Goal: Obtain resource: Obtain resource

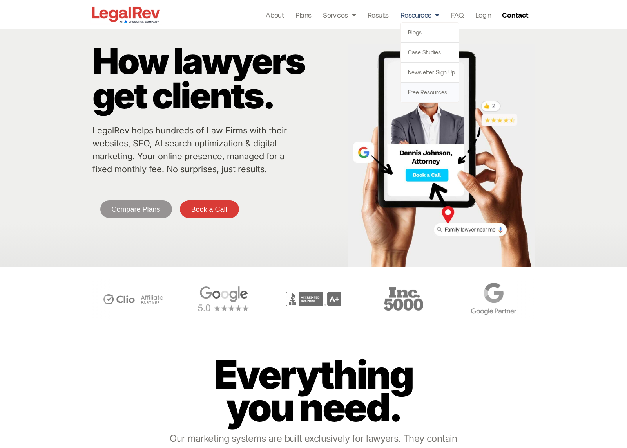
click at [421, 91] on link "Free Resources" at bounding box center [430, 93] width 58 height 20
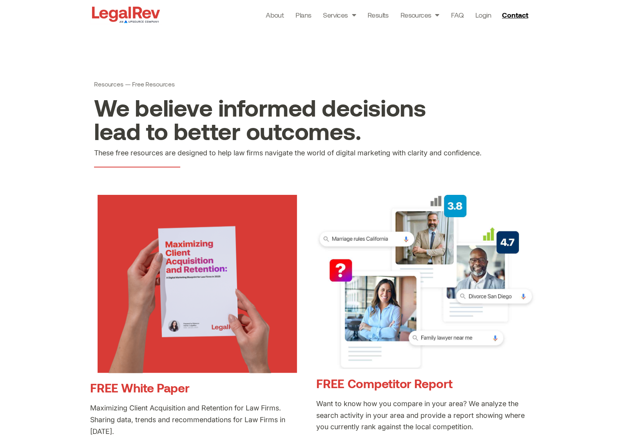
click at [150, 389] on link "FREE White Paper" at bounding box center [139, 388] width 99 height 14
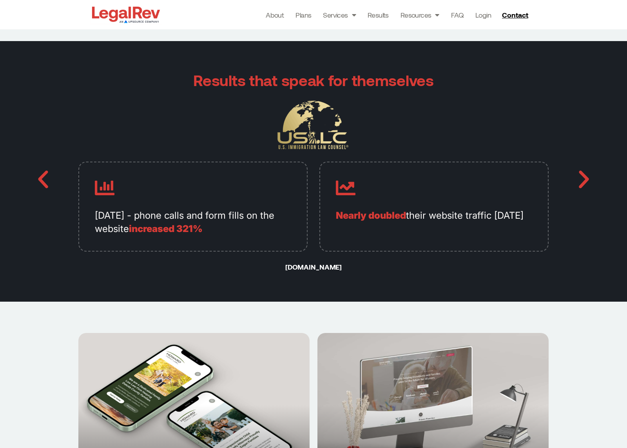
scroll to position [1879, 0]
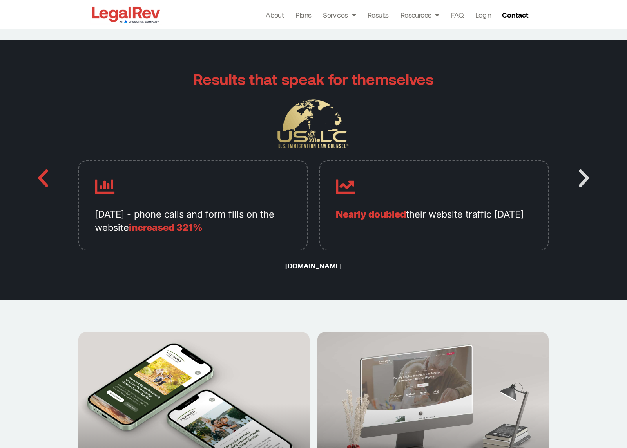
click at [582, 179] on icon "Next slide" at bounding box center [584, 179] width 24 height 24
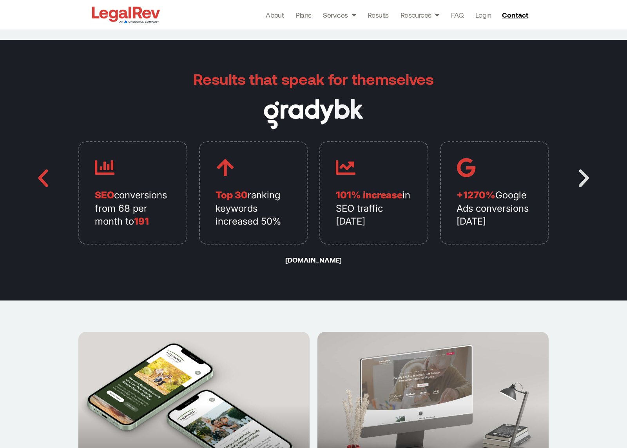
click at [582, 179] on icon "Next slide" at bounding box center [584, 179] width 24 height 24
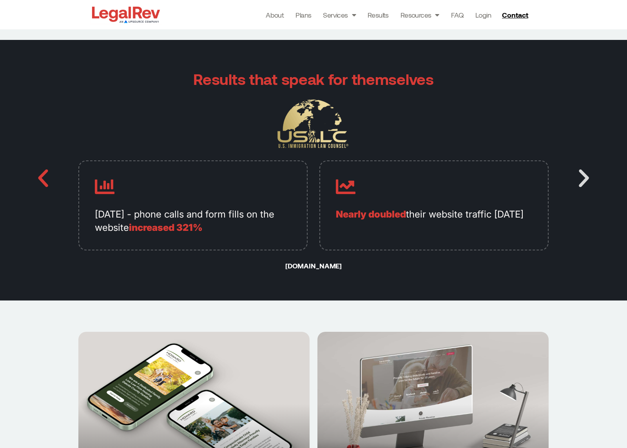
click at [582, 179] on icon "Next slide" at bounding box center [584, 179] width 24 height 24
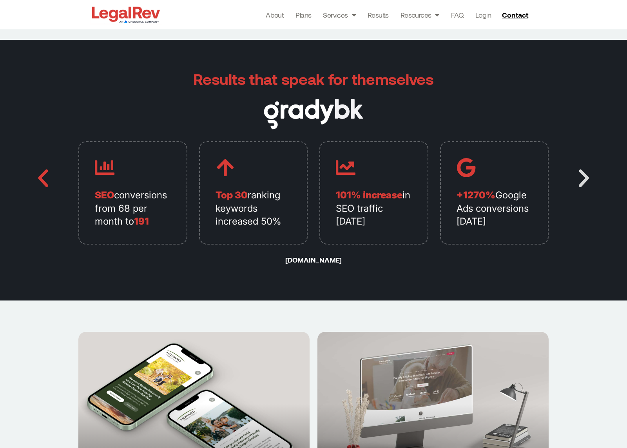
click at [582, 179] on icon "Next slide" at bounding box center [584, 179] width 24 height 24
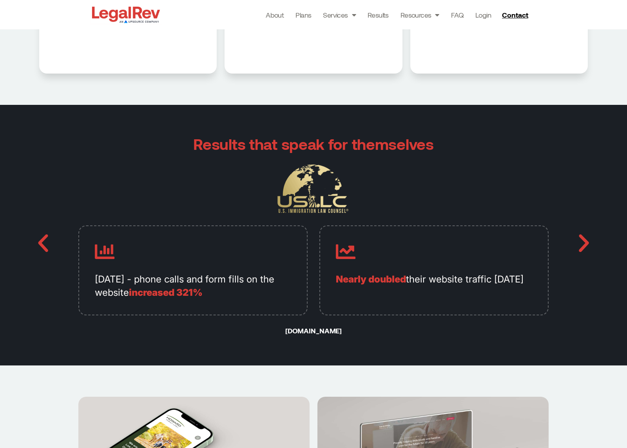
scroll to position [1838, 0]
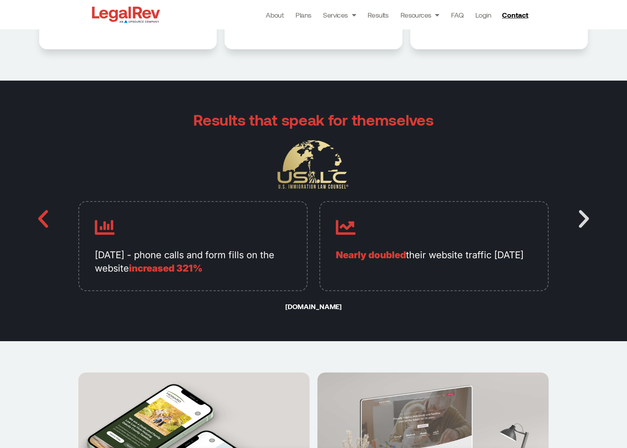
click at [583, 222] on icon "Next slide" at bounding box center [584, 220] width 24 height 24
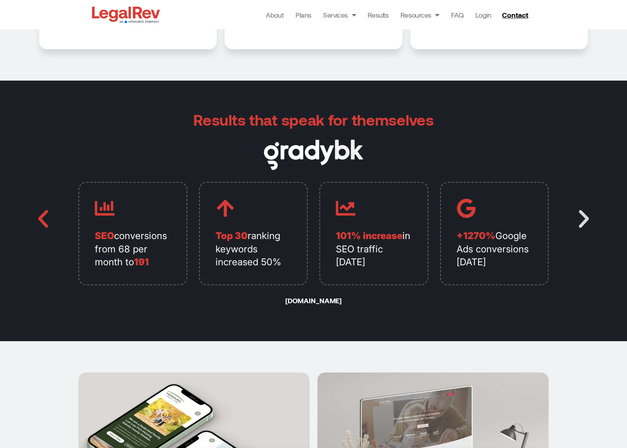
click at [581, 222] on icon "Next slide" at bounding box center [584, 220] width 24 height 24
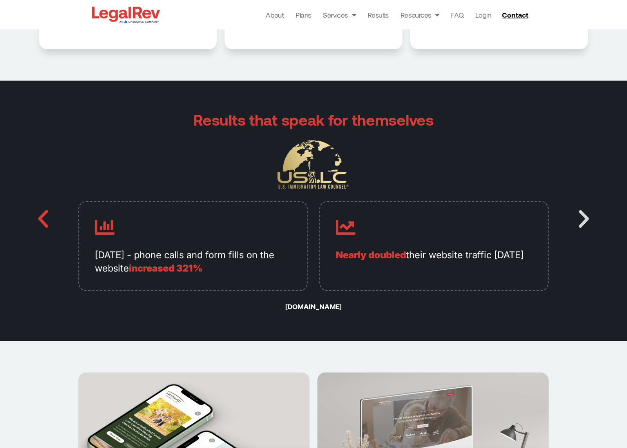
click at [581, 223] on icon "Next slide" at bounding box center [584, 220] width 24 height 24
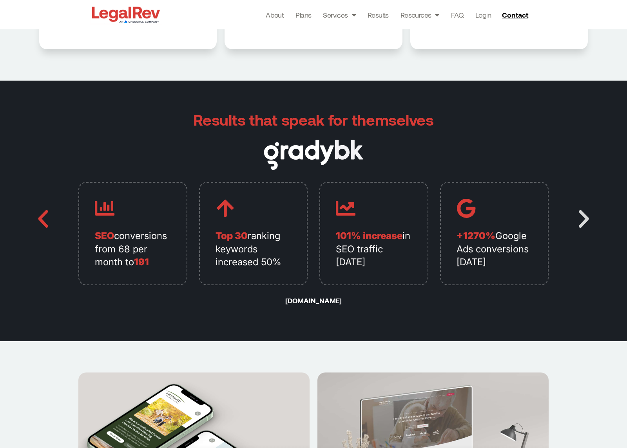
click at [588, 222] on icon "Next slide" at bounding box center [584, 220] width 24 height 24
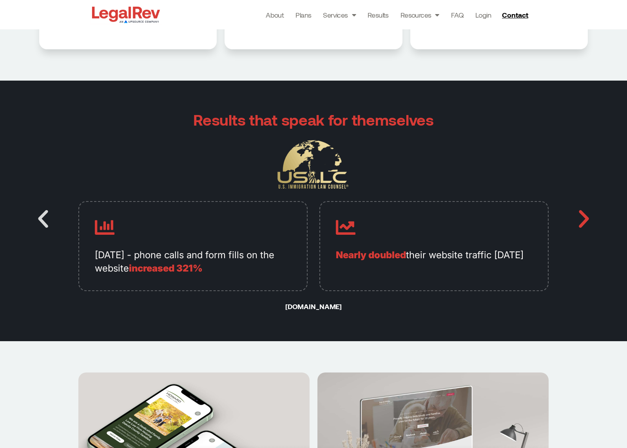
click at [45, 215] on icon "Previous slide" at bounding box center [43, 220] width 24 height 24
click at [50, 221] on icon "Previous slide" at bounding box center [43, 220] width 24 height 24
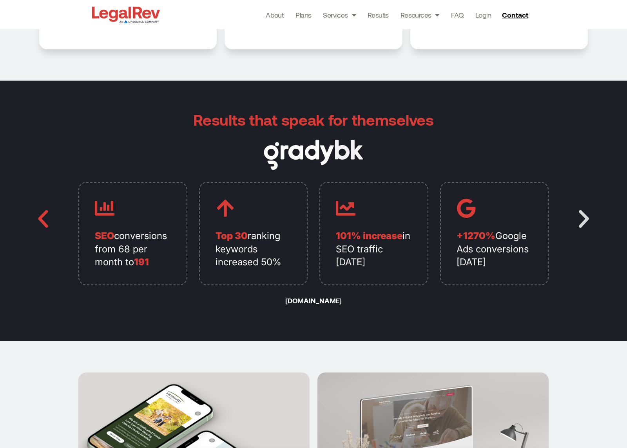
click at [586, 221] on icon "Next slide" at bounding box center [584, 220] width 24 height 24
click at [583, 222] on icon "Next slide" at bounding box center [584, 220] width 24 height 24
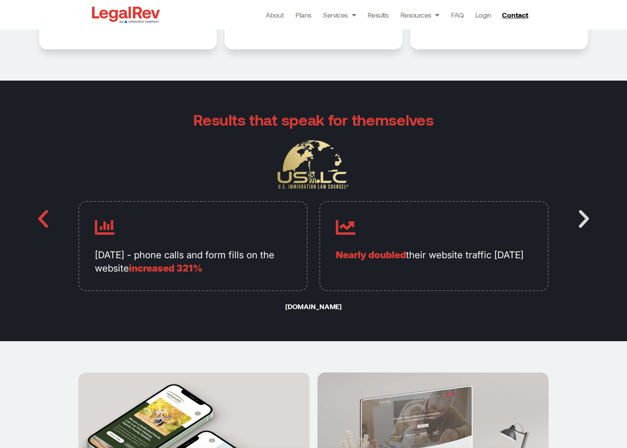
click at [584, 221] on icon "Next slide" at bounding box center [584, 220] width 24 height 24
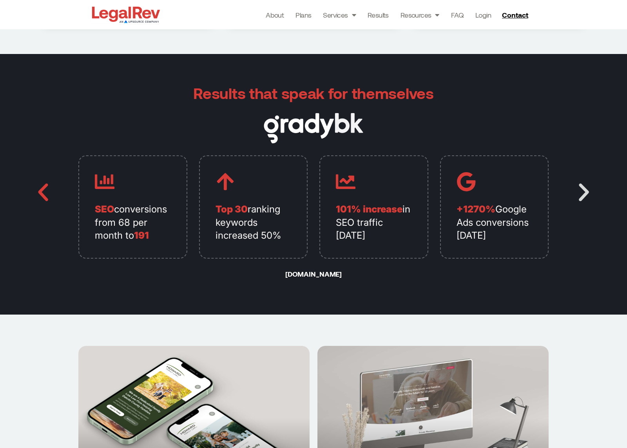
scroll to position [1866, 0]
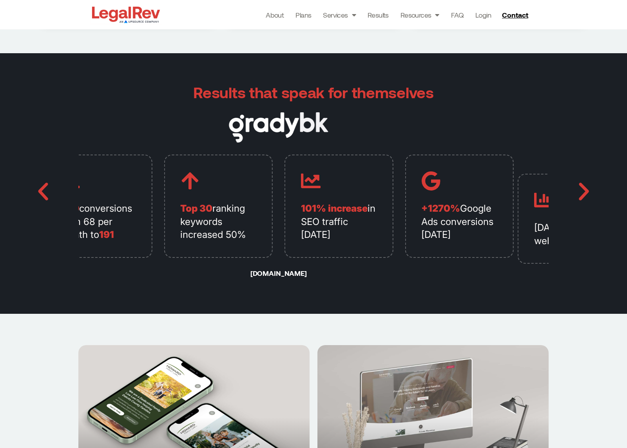
click at [114, 231] on span "191" at bounding box center [106, 234] width 15 height 11
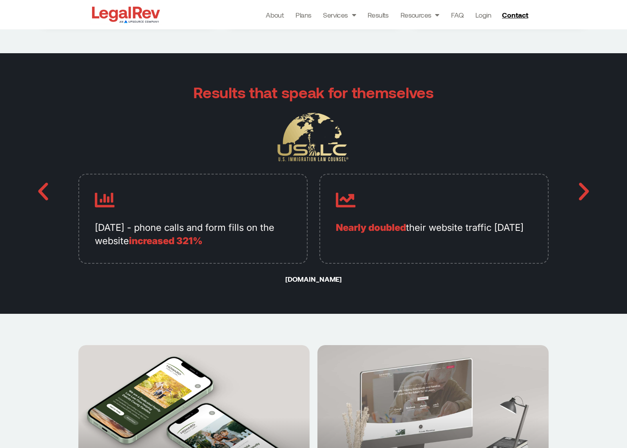
click at [591, 206] on div "Results that speak for themselves In 6 months - phone calls and form fills on t…" at bounding box center [313, 183] width 627 height 261
click at [583, 190] on icon "Next slide" at bounding box center [584, 192] width 24 height 24
click at [44, 188] on icon "Previous slide" at bounding box center [43, 192] width 24 height 24
click at [587, 193] on icon "Next slide" at bounding box center [584, 192] width 24 height 24
click at [43, 189] on icon "Previous slide" at bounding box center [43, 192] width 24 height 24
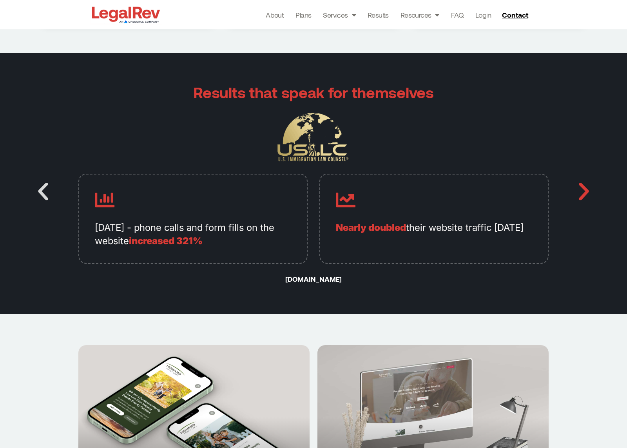
click at [44, 190] on icon "Previous slide" at bounding box center [43, 192] width 24 height 24
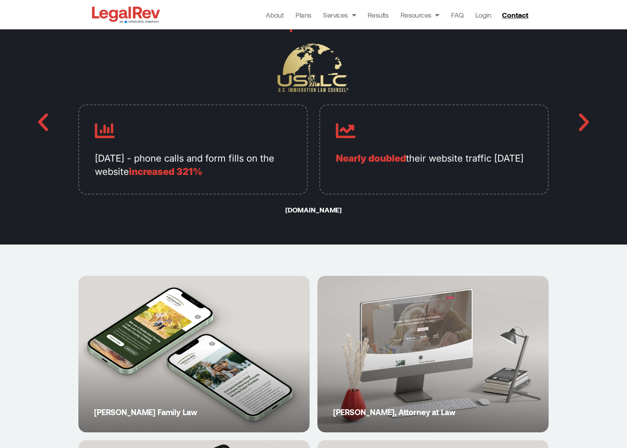
scroll to position [1939, 0]
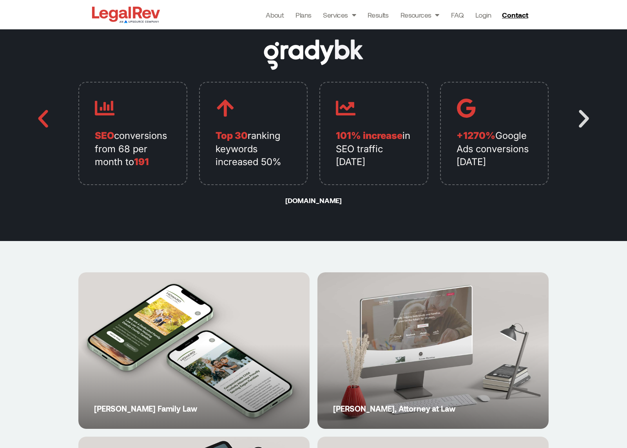
click at [585, 121] on icon "Next slide" at bounding box center [584, 119] width 24 height 24
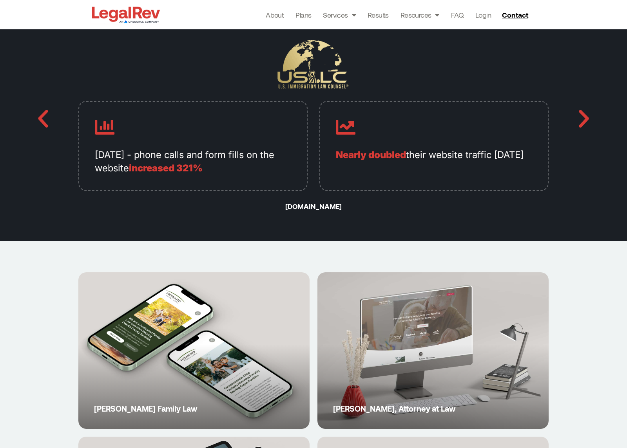
scroll to position [1883, 0]
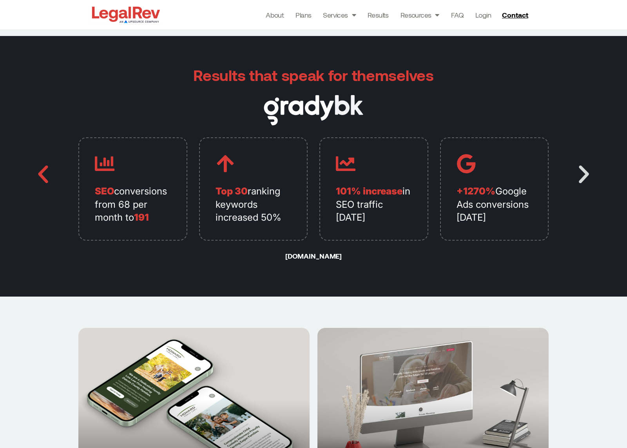
click at [583, 176] on icon "Next slide" at bounding box center [584, 175] width 24 height 24
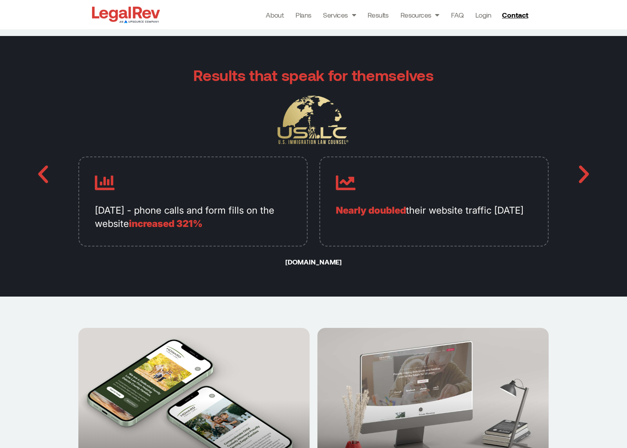
click at [322, 262] on link "us-ilc.com" at bounding box center [313, 262] width 56 height 9
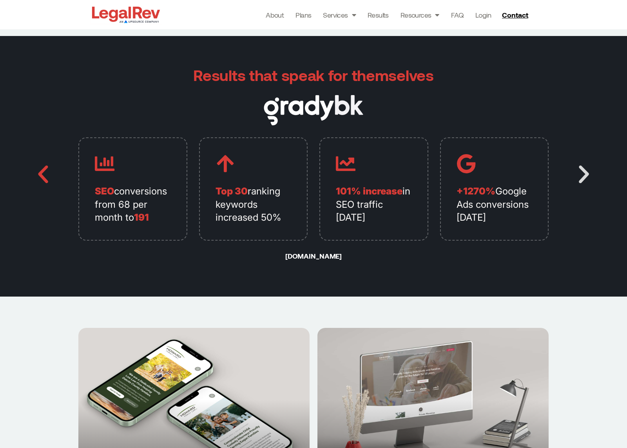
click at [586, 177] on icon "Next slide" at bounding box center [584, 175] width 24 height 24
click at [585, 177] on icon "Next slide" at bounding box center [584, 175] width 24 height 24
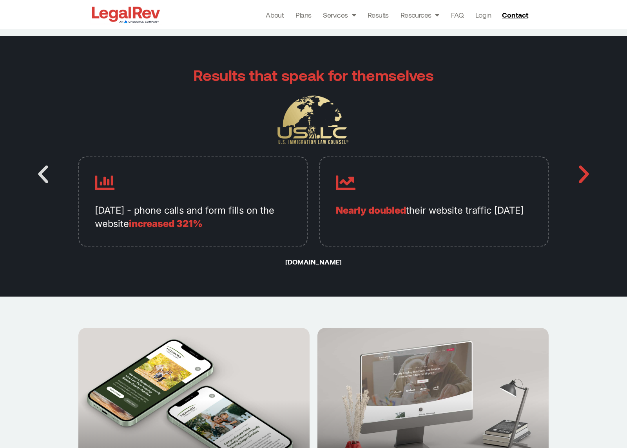
click at [43, 174] on icon "Previous slide" at bounding box center [43, 175] width 24 height 24
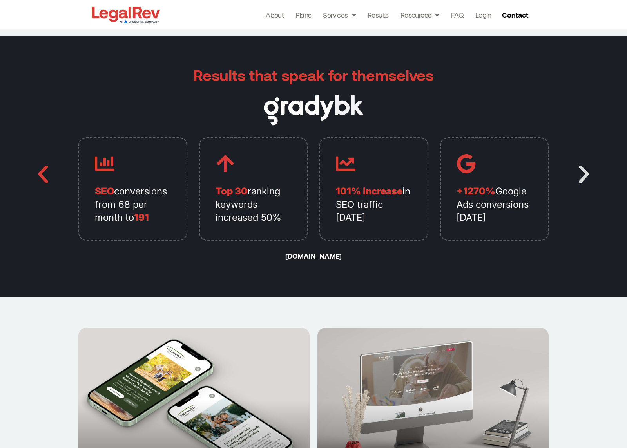
click at [583, 177] on icon "Next slide" at bounding box center [584, 175] width 24 height 24
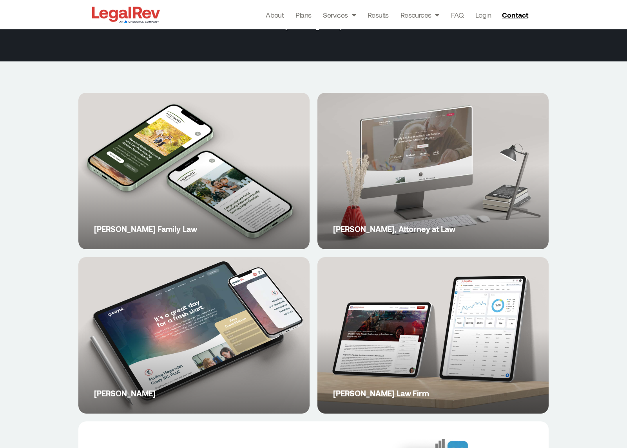
scroll to position [2118, 0]
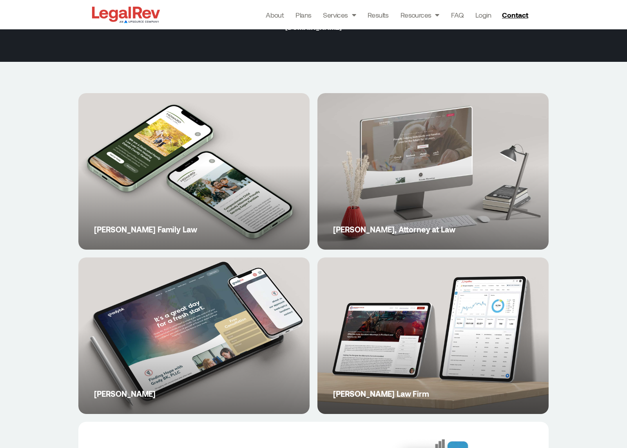
click at [412, 173] on link "Sarah White, Attorney at Law" at bounding box center [432, 171] width 231 height 157
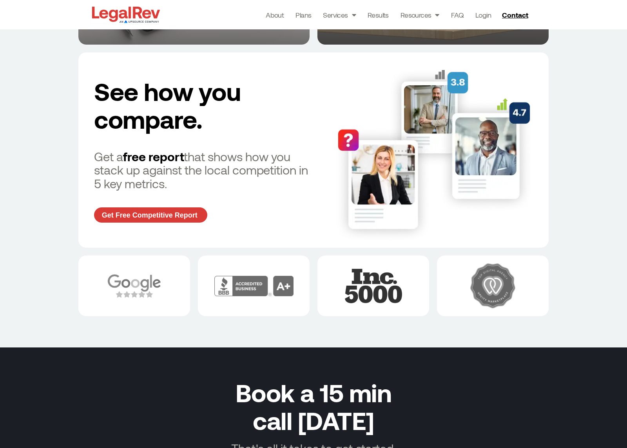
scroll to position [2488, 0]
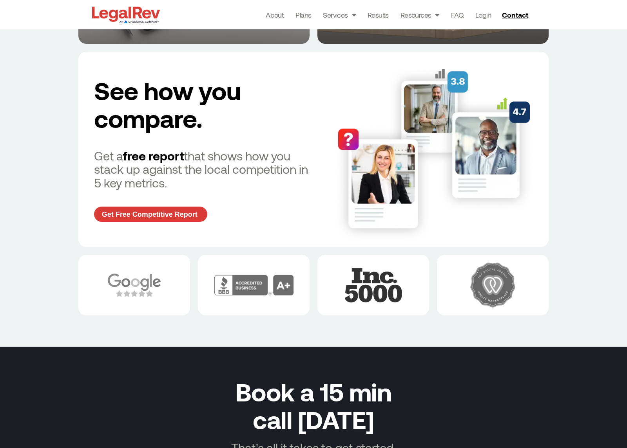
drag, startPoint x: 159, startPoint y: 181, endPoint x: 90, endPoint y: 158, distance: 72.8
click at [90, 158] on div "See how you compare. Get a free report that shows how you stack up against the …" at bounding box center [313, 149] width 470 height 195
copy div "Get a free report that shows how you stack up against the local competition in …"
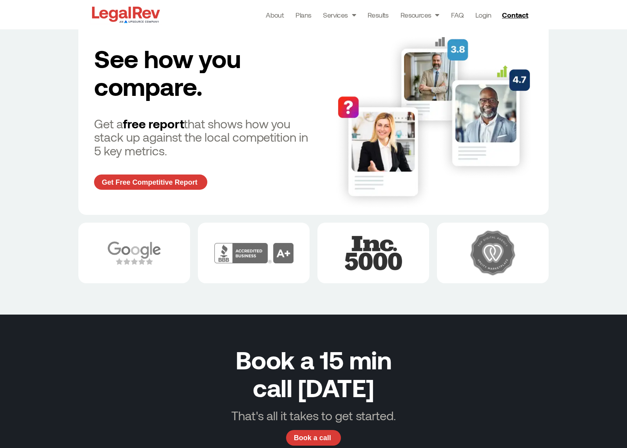
scroll to position [2554, 0]
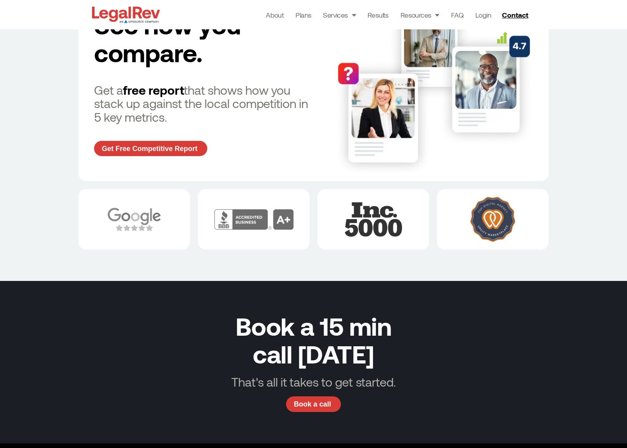
click at [492, 221] on img at bounding box center [492, 219] width 45 height 45
click at [373, 228] on img at bounding box center [373, 220] width 57 height 34
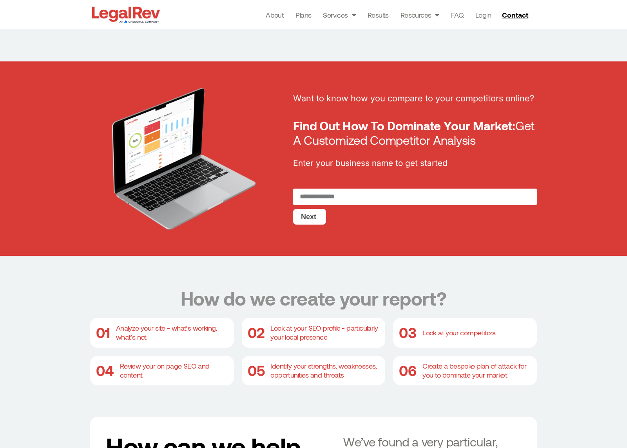
scroll to position [0, 0]
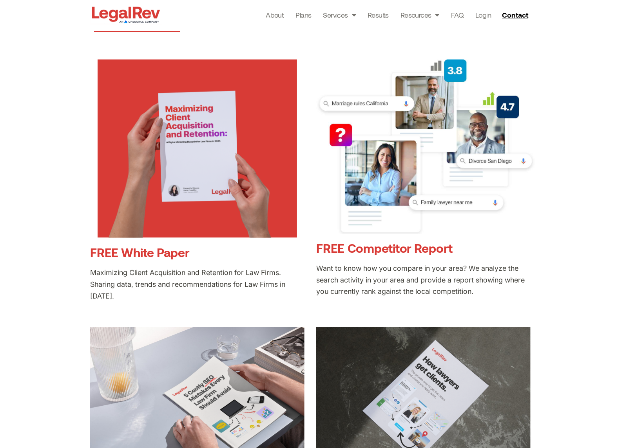
scroll to position [182, 0]
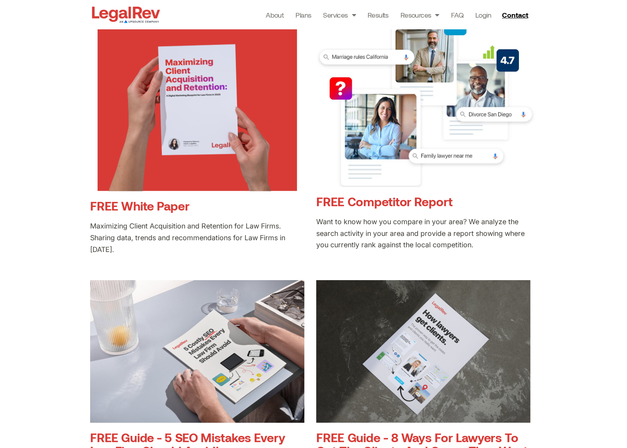
click at [166, 240] on span "Maximizing Client Acquisition and Retention for Law Firms. Sharing data, trends…" at bounding box center [187, 238] width 195 height 32
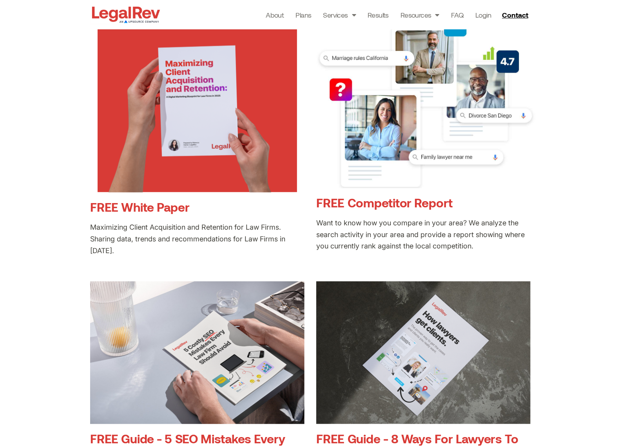
scroll to position [182, 0]
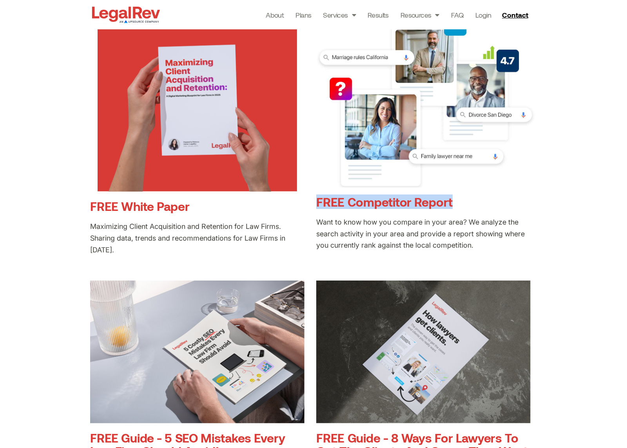
drag, startPoint x: 448, startPoint y: 205, endPoint x: 318, endPoint y: 209, distance: 130.5
click at [318, 209] on h3 "FREE Competitor Report" at bounding box center [425, 201] width 219 height 13
copy link "FREE Competitor Report"
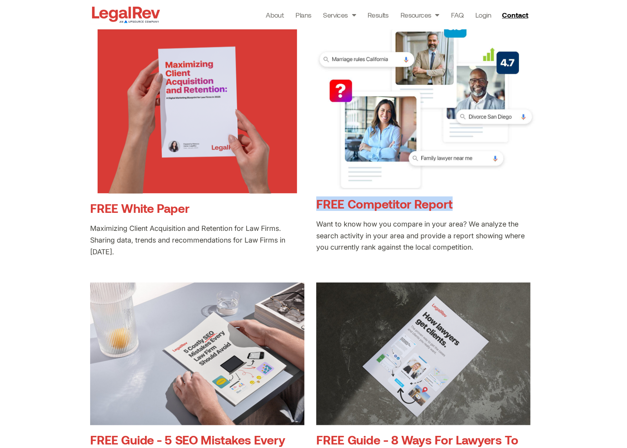
scroll to position [181, 0]
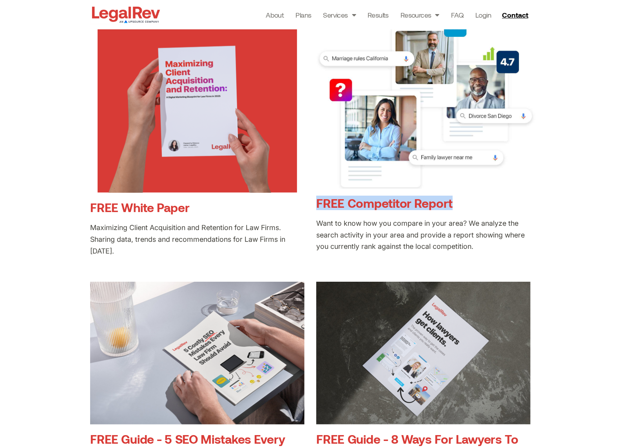
click at [418, 206] on link "FREE Competitor Report" at bounding box center [384, 203] width 136 height 14
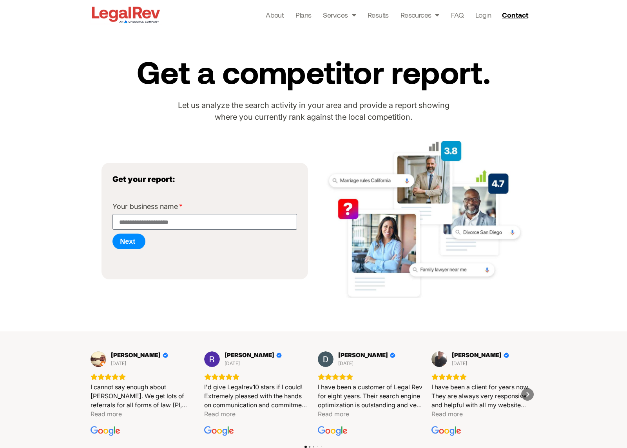
click at [528, 94] on div "Get a competitor report. Let us analyze the search activity in your area and pr…" at bounding box center [313, 89] width 439 height 93
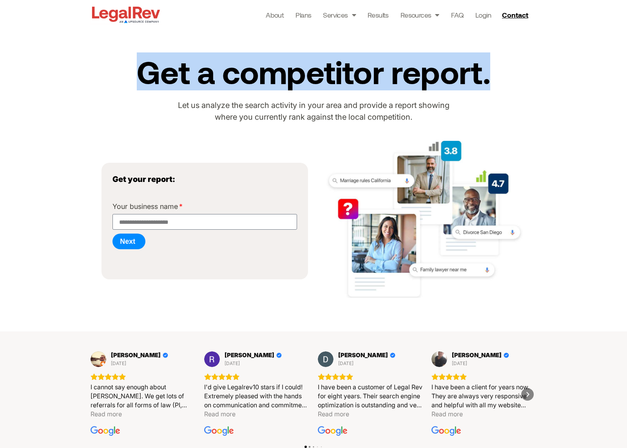
drag, startPoint x: 362, startPoint y: 75, endPoint x: 139, endPoint y: 73, distance: 222.9
click at [139, 73] on h2 "Get a competitor report." at bounding box center [313, 71] width 439 height 33
copy h2 "Get a competitor report."
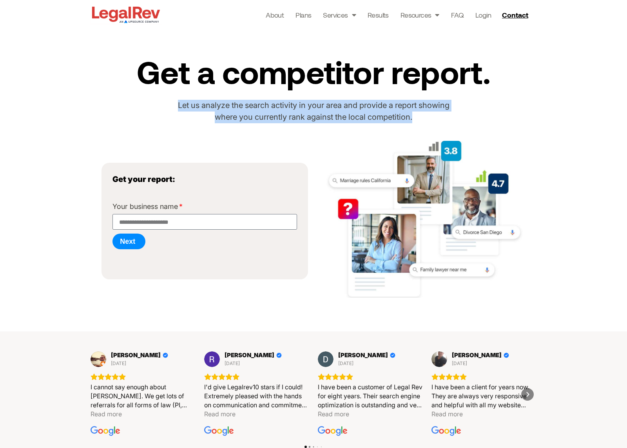
drag, startPoint x: 205, startPoint y: 111, endPoint x: 163, endPoint y: 108, distance: 42.1
click at [163, 108] on div "Get a competitor report. Let us analyze the search activity in your area and pr…" at bounding box center [313, 89] width 439 height 93
copy p "Let us analyze the search activity in your area and provide a report showing wh…"
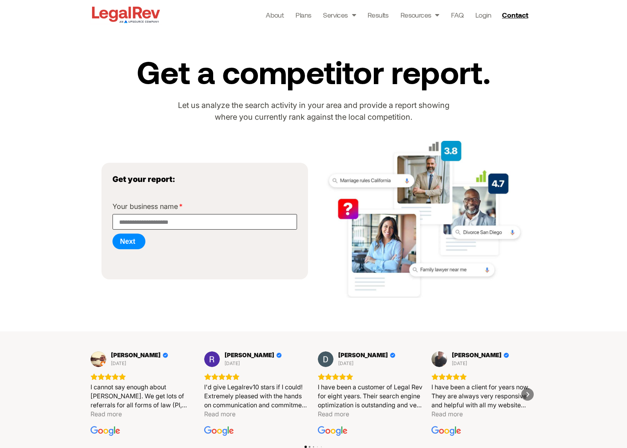
click at [146, 224] on input "Your business name" at bounding box center [204, 222] width 184 height 16
type input "**"
click at [136, 241] on button "Next" at bounding box center [128, 242] width 33 height 16
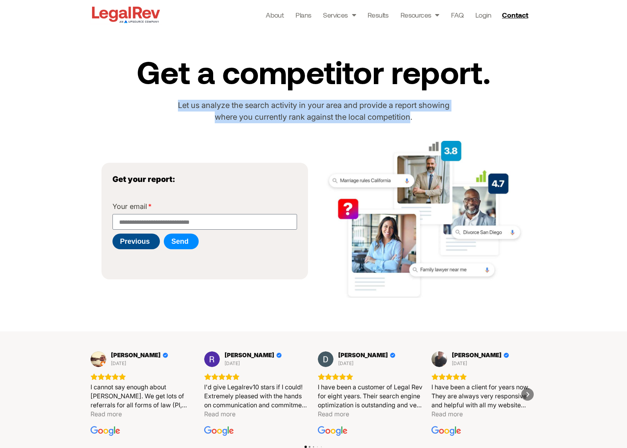
drag, startPoint x: 329, startPoint y: 118, endPoint x: 156, endPoint y: 99, distance: 174.1
click at [156, 99] on div "Get a competitor report. Let us analyze the search activity in your area and pr…" at bounding box center [313, 89] width 439 height 93
copy p "Let us analyze the search activity in your area and provide a report showing wh…"
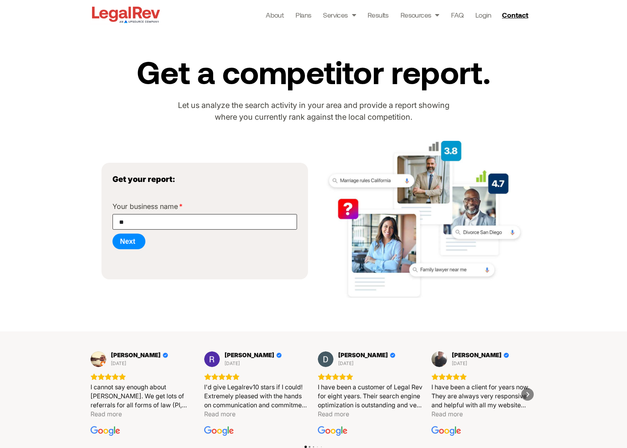
click at [194, 221] on input "**" at bounding box center [204, 222] width 184 height 16
type input "********"
drag, startPoint x: 133, startPoint y: 244, endPoint x: 151, endPoint y: 247, distance: 17.8
click at [133, 244] on button "Next" at bounding box center [128, 242] width 33 height 16
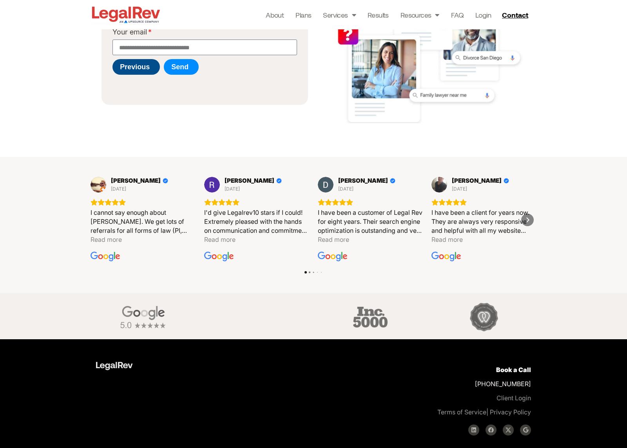
scroll to position [197, 0]
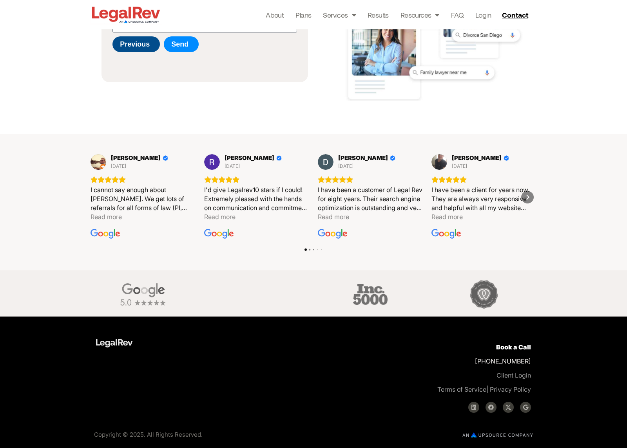
click at [135, 223] on div "I cannot say enough about LegalRev. We get lots of referrals for all forms of l…" at bounding box center [142, 208] width 105 height 64
click at [146, 208] on div "I cannot say enough about LegalRev. We get lots of referrals for all forms of l…" at bounding box center [142, 199] width 105 height 27
click at [154, 197] on div "I cannot say enough about LegalRev. We get lots of referrals for all forms of l…" at bounding box center [142, 199] width 105 height 27
click at [148, 212] on div "I cannot say enough about LegalRev. We get lots of referrals for all forms of l…" at bounding box center [142, 199] width 105 height 27
click at [35, 199] on div "Dan DelMain 7 months ago I cannot say enough about LegalRev. We get lots of ref…" at bounding box center [313, 202] width 627 height 136
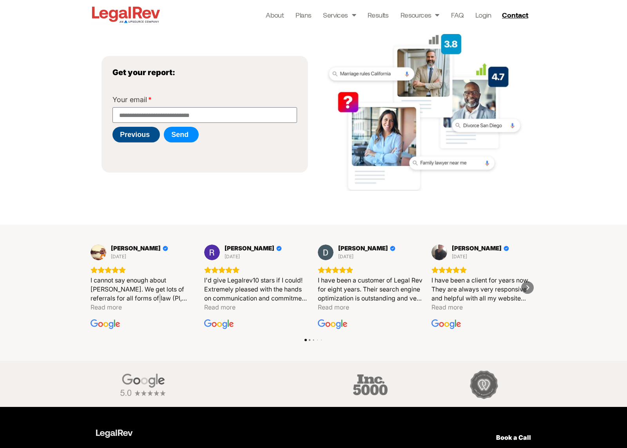
scroll to position [0, 0]
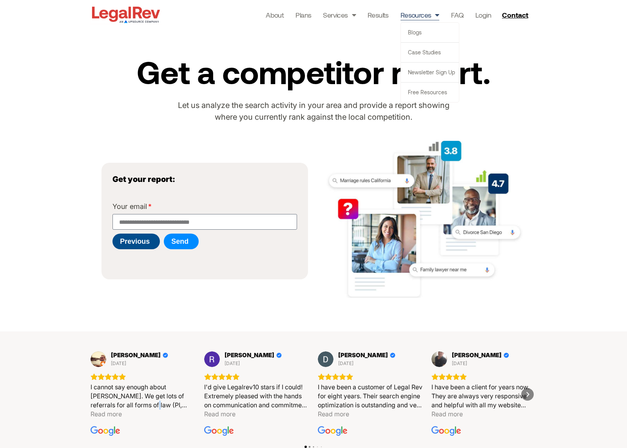
click at [420, 16] on link "Resources" at bounding box center [419, 14] width 39 height 11
click at [422, 90] on link "Free Resources" at bounding box center [430, 93] width 58 height 20
